Goal: Information Seeking & Learning: Learn about a topic

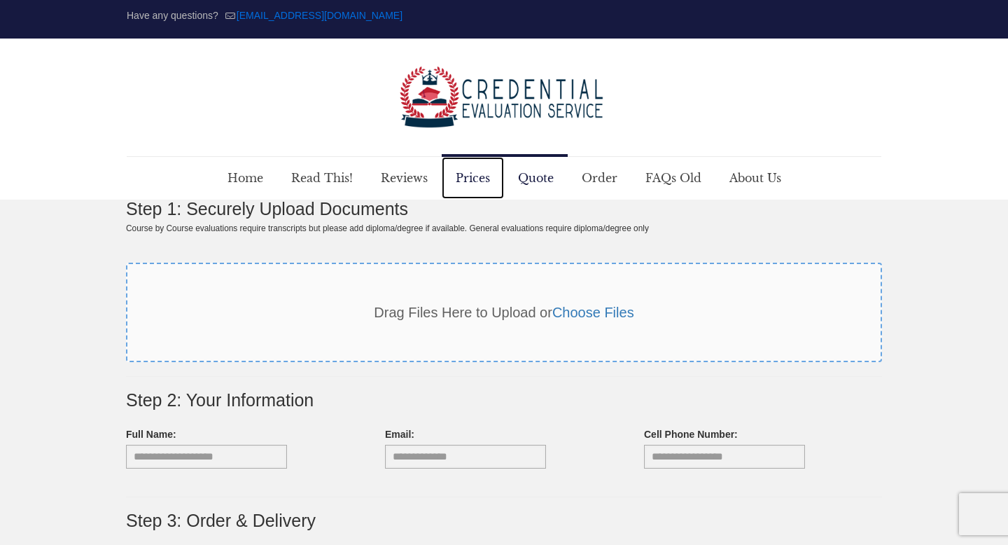
click at [468, 185] on span "Prices" at bounding box center [473, 178] width 62 height 42
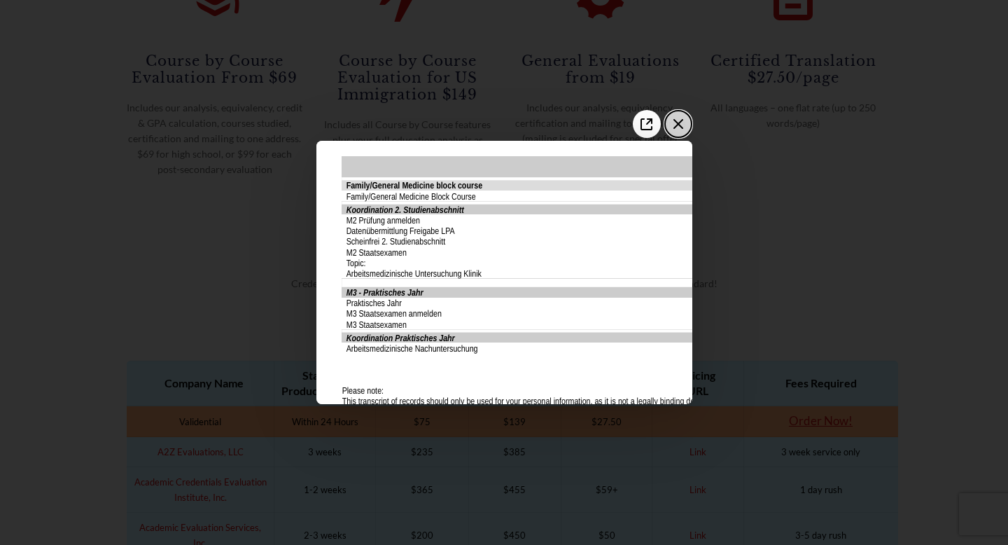
click at [691, 126] on button "Close the image preview" at bounding box center [679, 124] width 28 height 28
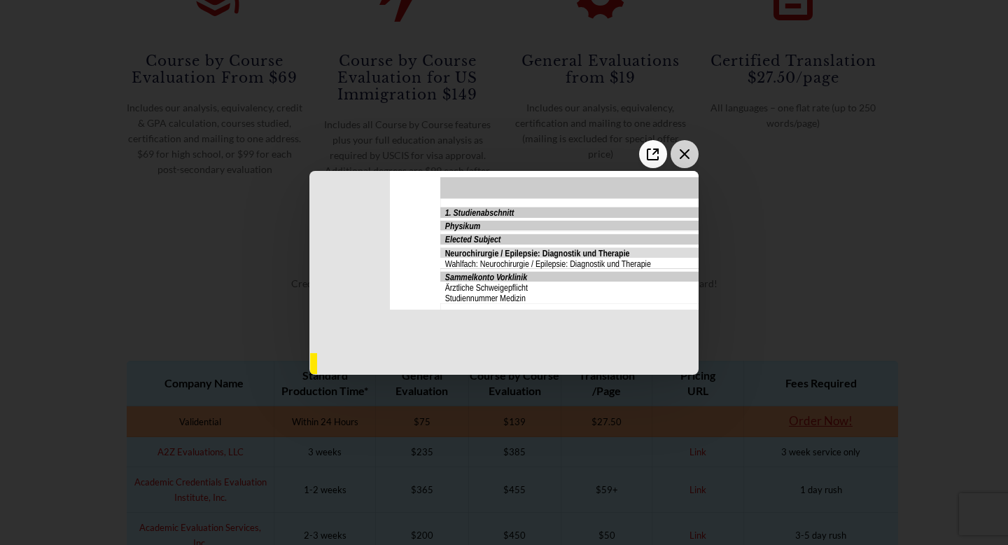
click at [685, 165] on button "Close the image preview" at bounding box center [685, 154] width 28 height 28
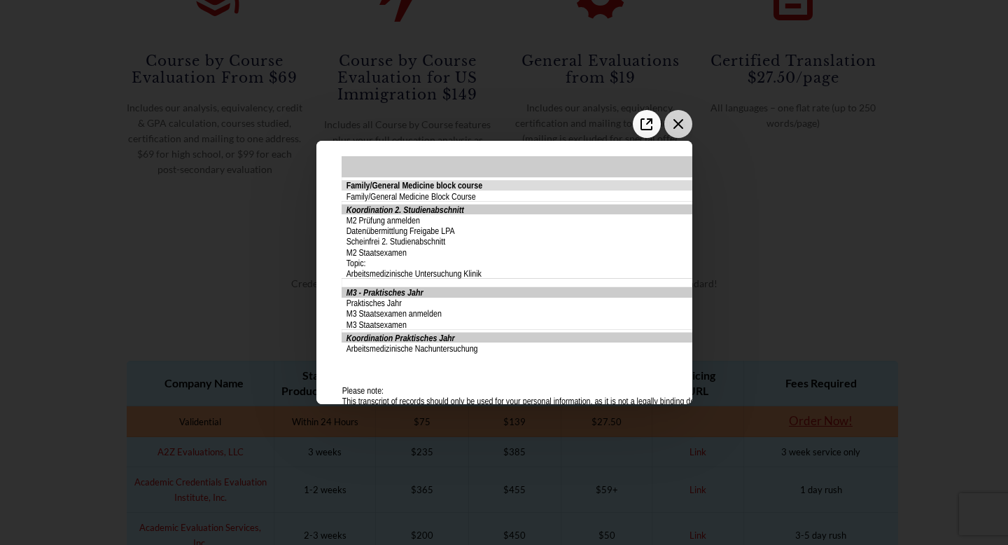
click at [679, 128] on icon "Close the image preview" at bounding box center [678, 124] width 22 height 22
